Goal: Transaction & Acquisition: Purchase product/service

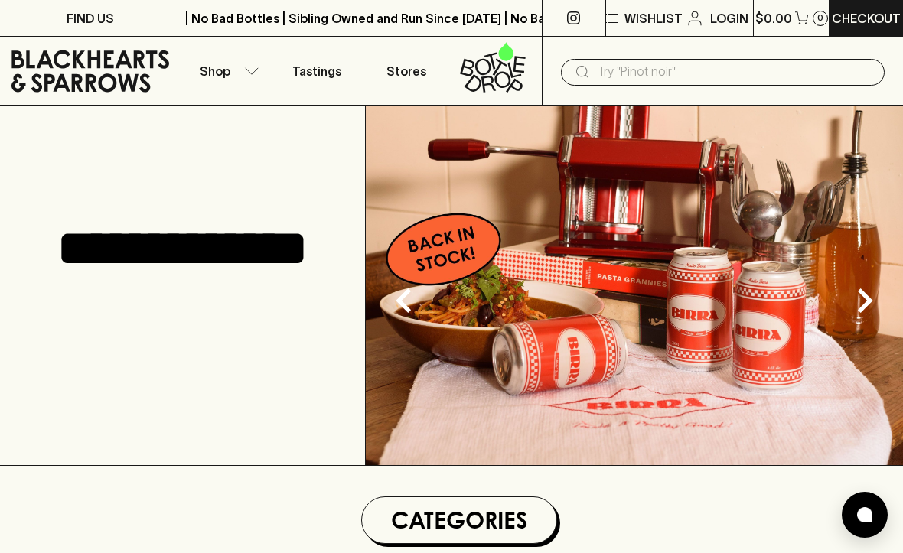
click at [250, 70] on icon "button" at bounding box center [251, 71] width 15 height 8
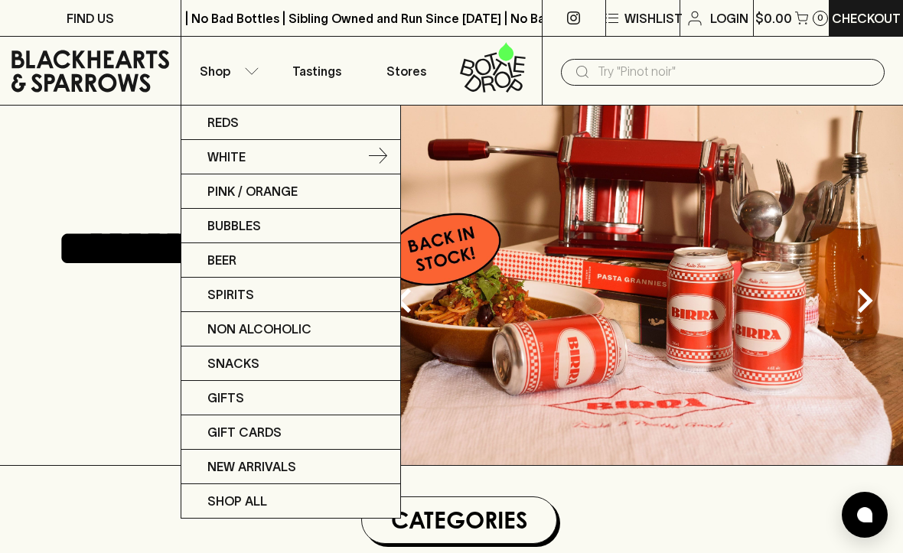
click at [278, 156] on link "White" at bounding box center [290, 157] width 219 height 34
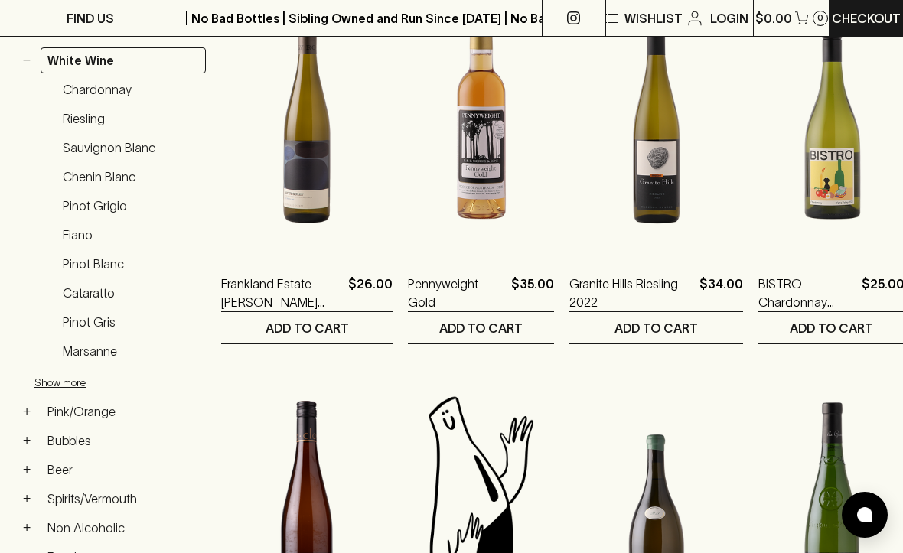
scroll to position [327, 0]
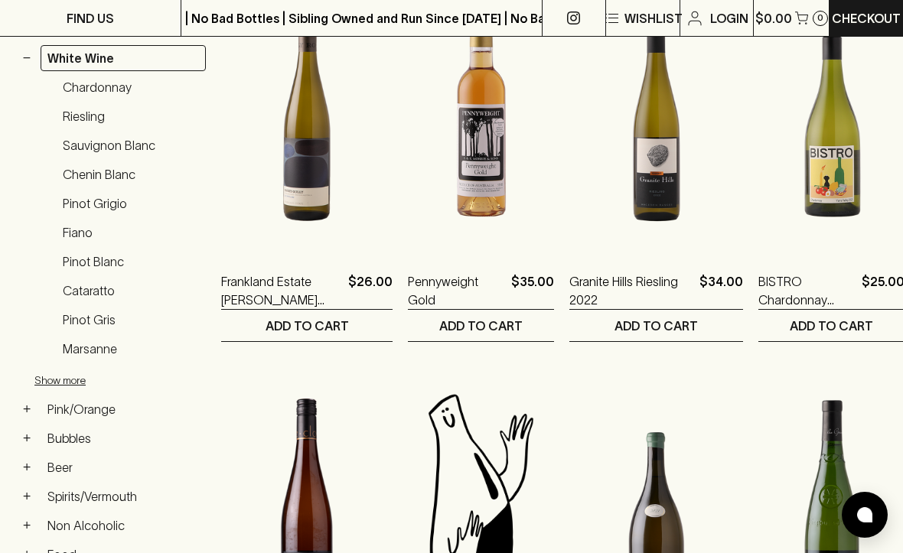
click at [119, 138] on link "Sauvignon Blanc" at bounding box center [131, 145] width 150 height 26
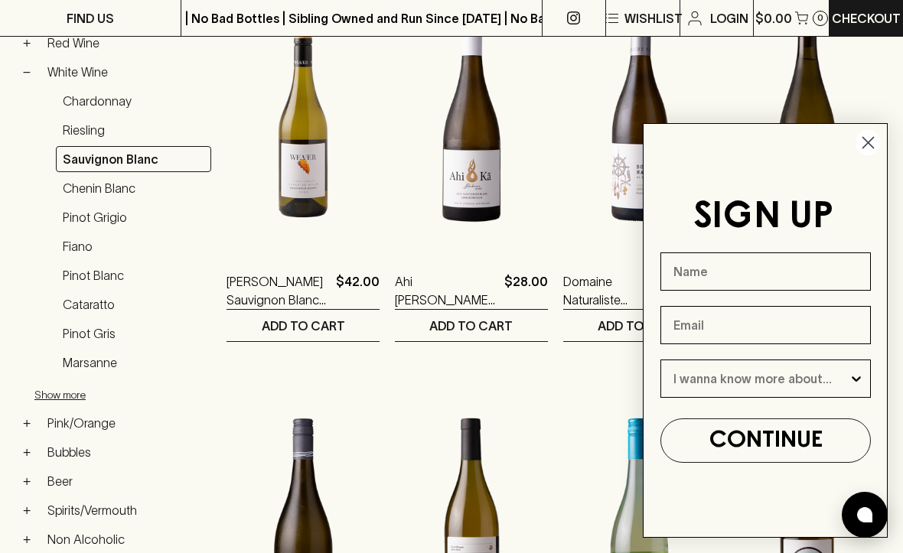
click at [856, 155] on circle "Close dialog" at bounding box center [868, 142] width 25 height 25
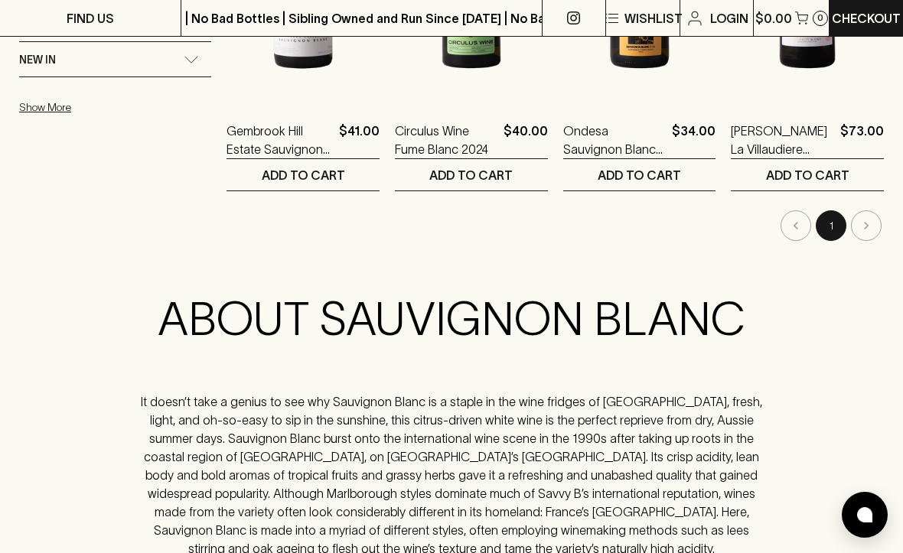
scroll to position [1294, 0]
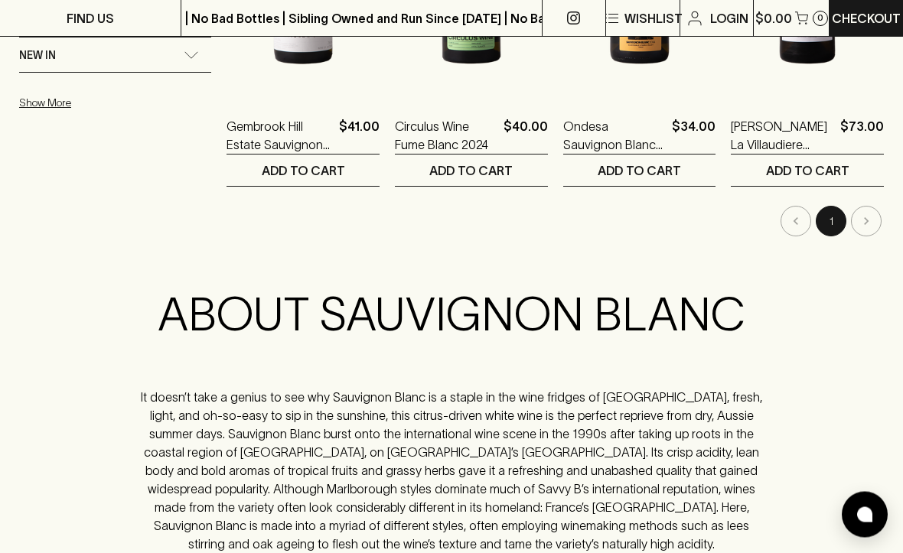
click at [868, 218] on li "pagination navigation" at bounding box center [866, 222] width 35 height 31
click at [869, 220] on li "pagination navigation" at bounding box center [866, 222] width 35 height 31
click at [873, 220] on li "pagination navigation" at bounding box center [866, 222] width 35 height 31
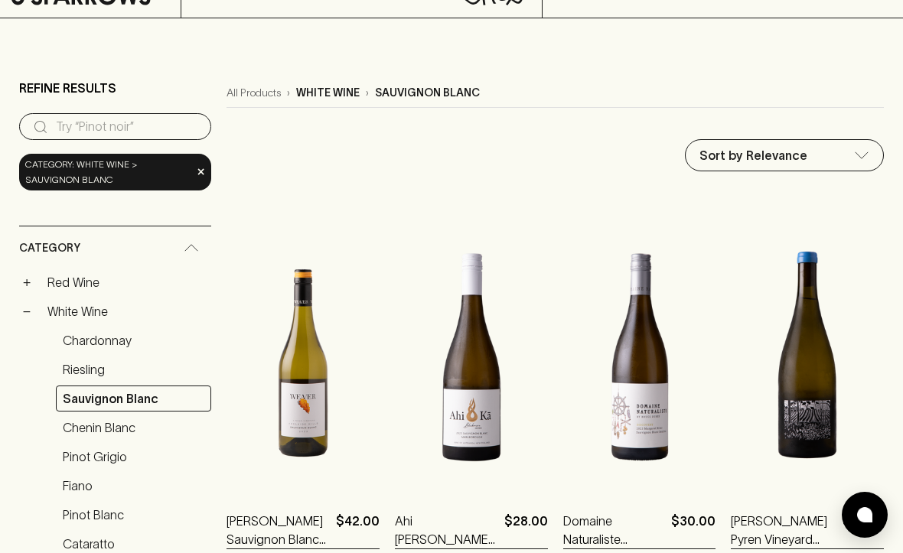
scroll to position [0, 0]
